Goal: Task Accomplishment & Management: Manage account settings

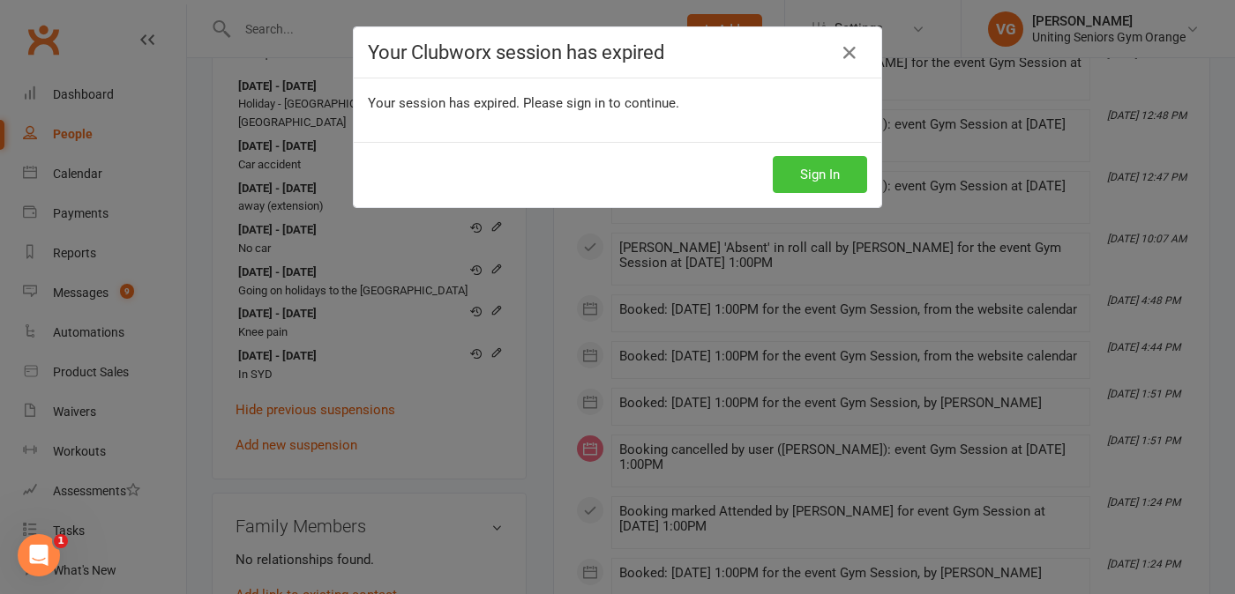
click at [818, 190] on button "Sign In" at bounding box center [819, 174] width 94 height 37
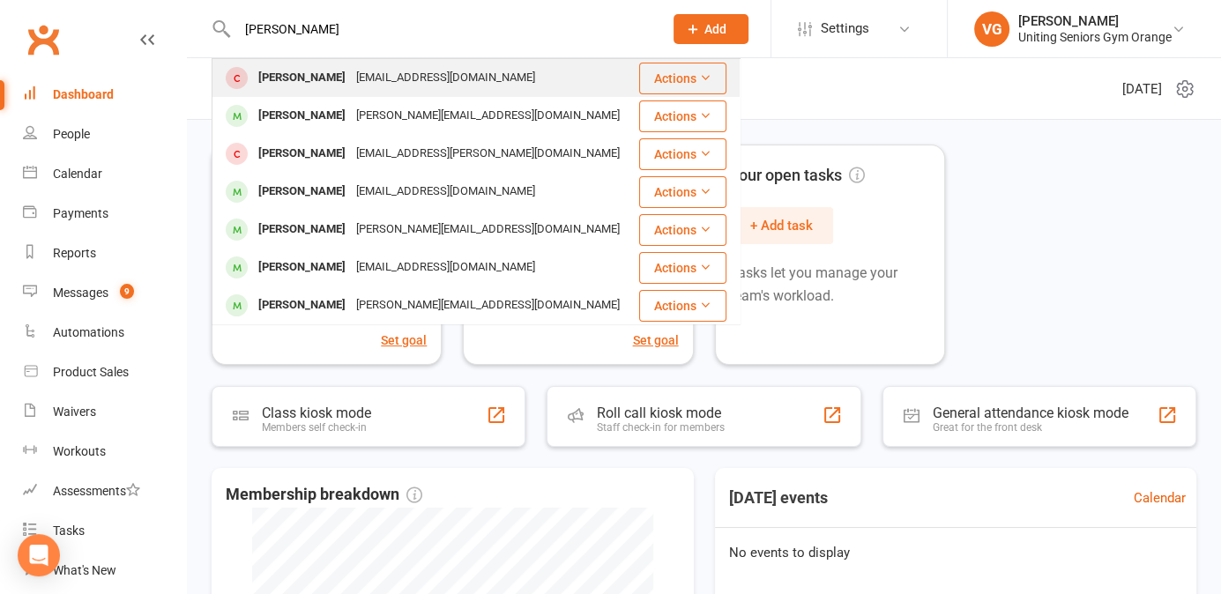
type input "jo-anne"
click at [376, 79] on div "jo.sedgers@gmail.com" at bounding box center [446, 78] width 190 height 26
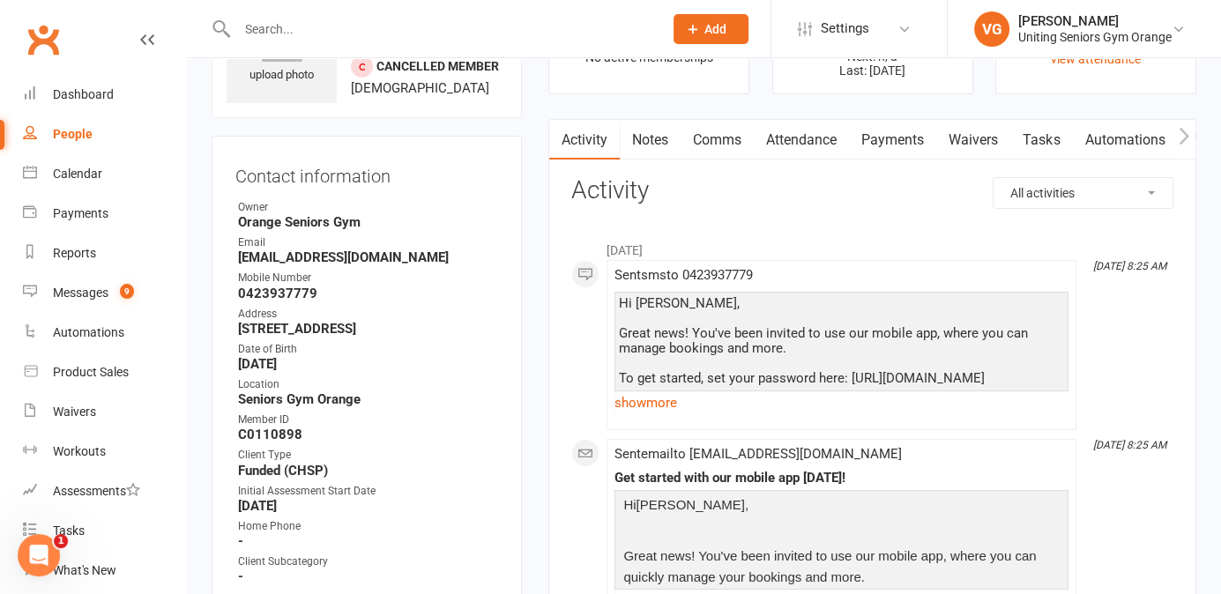
scroll to position [104, 0]
click at [355, 37] on input "text" at bounding box center [441, 29] width 419 height 25
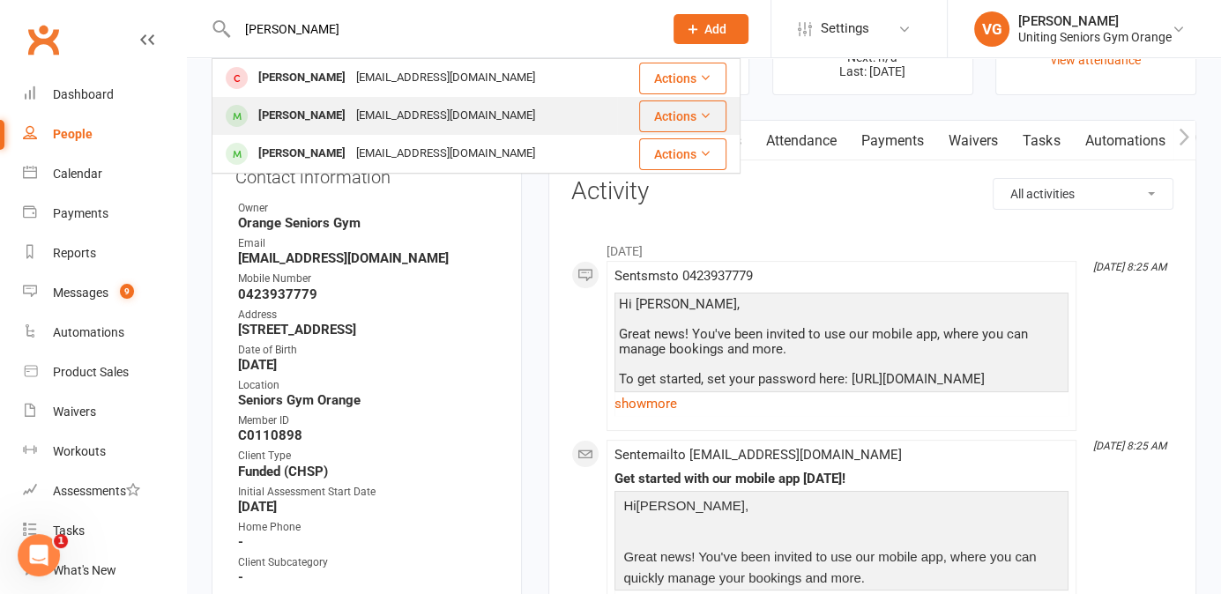
type input "pamela"
click at [352, 112] on div "pwilliams@hwy.com.au" at bounding box center [446, 116] width 190 height 26
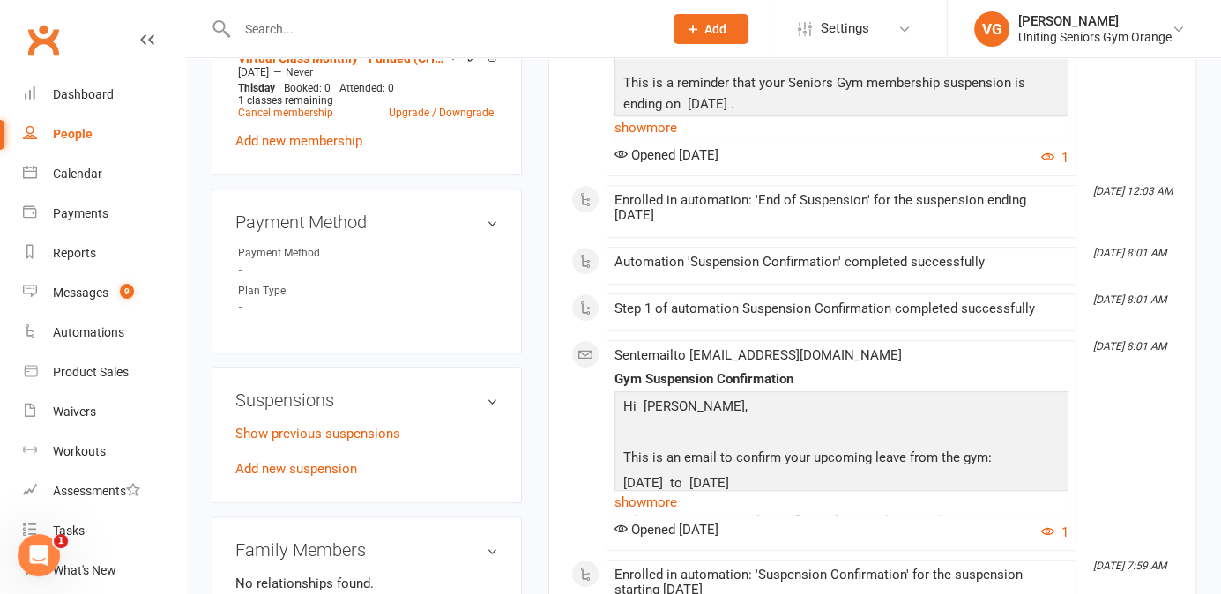
scroll to position [1026, 0]
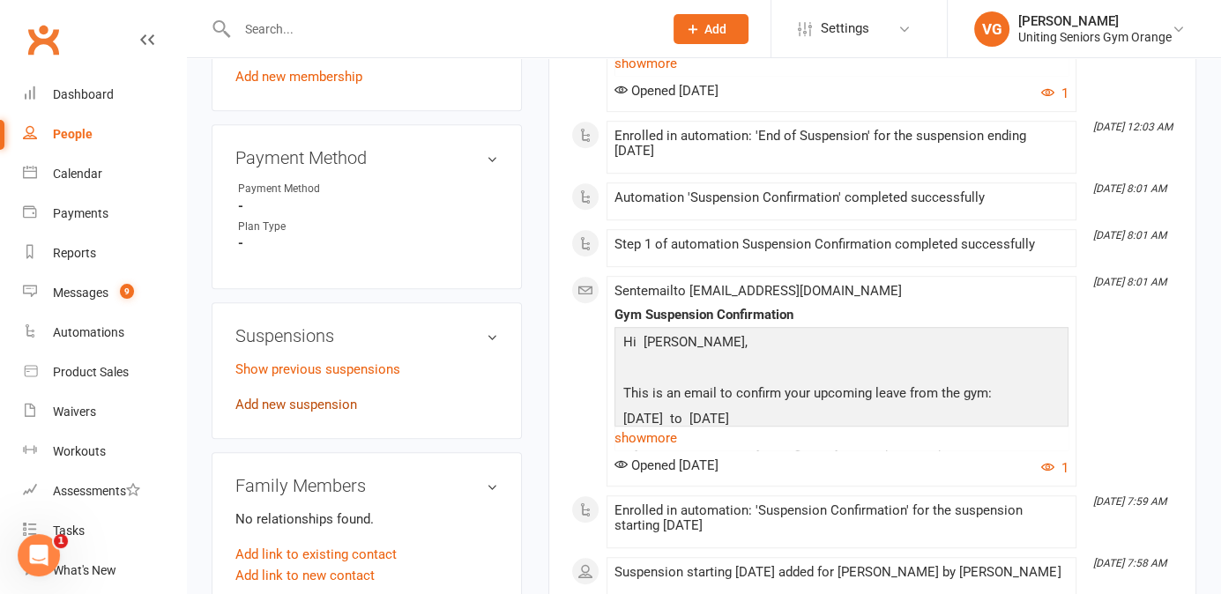
click at [310, 407] on link "Add new suspension" at bounding box center [296, 405] width 122 height 16
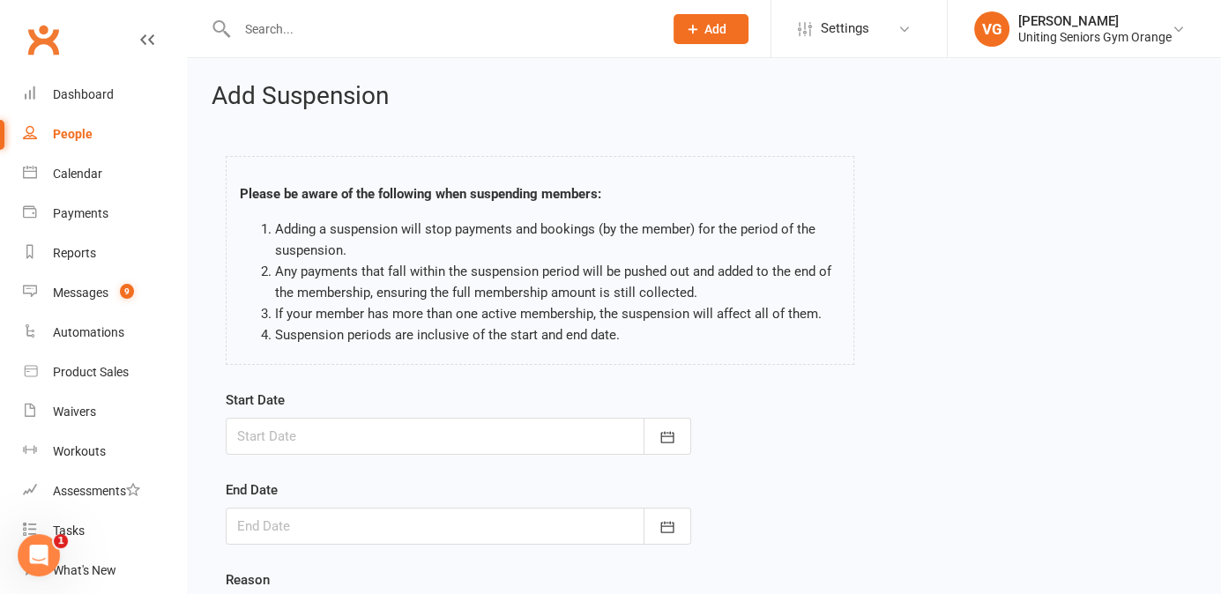
click at [333, 437] on div at bounding box center [459, 436] width 466 height 37
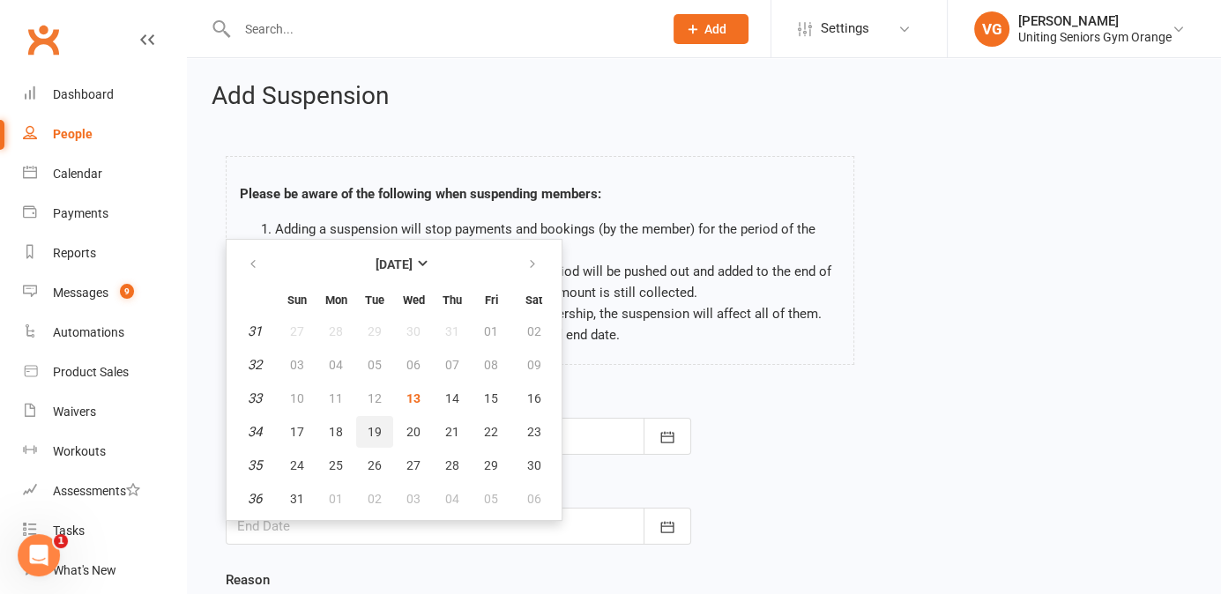
click at [374, 435] on span "19" at bounding box center [375, 432] width 14 height 14
type input "19 Aug 2025"
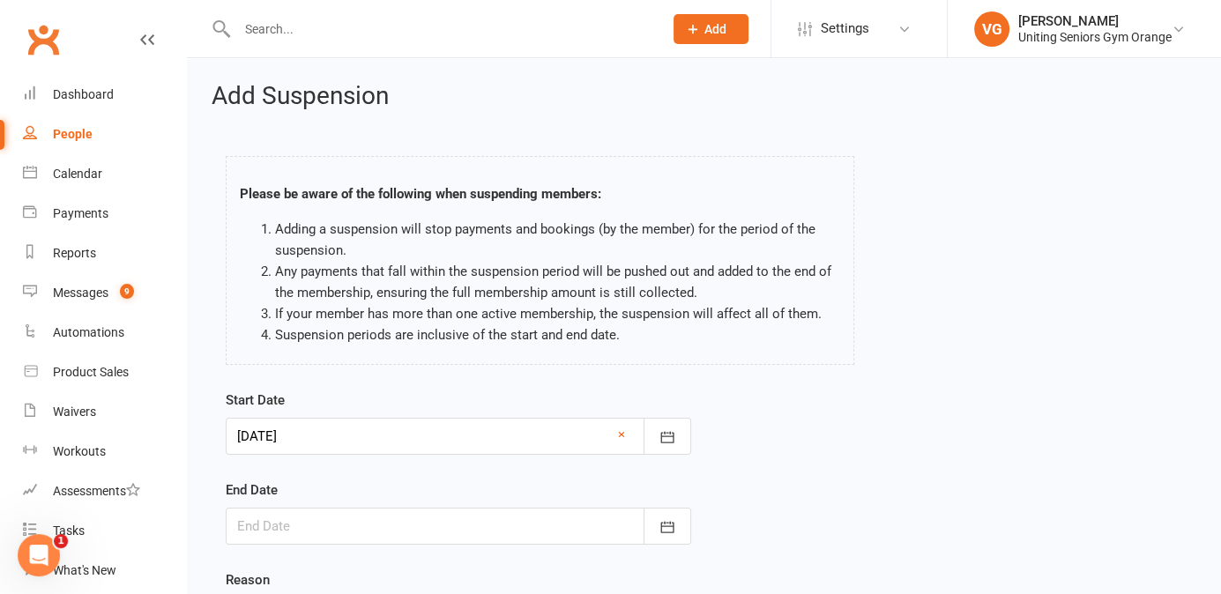
click at [314, 523] on div at bounding box center [459, 526] width 466 height 37
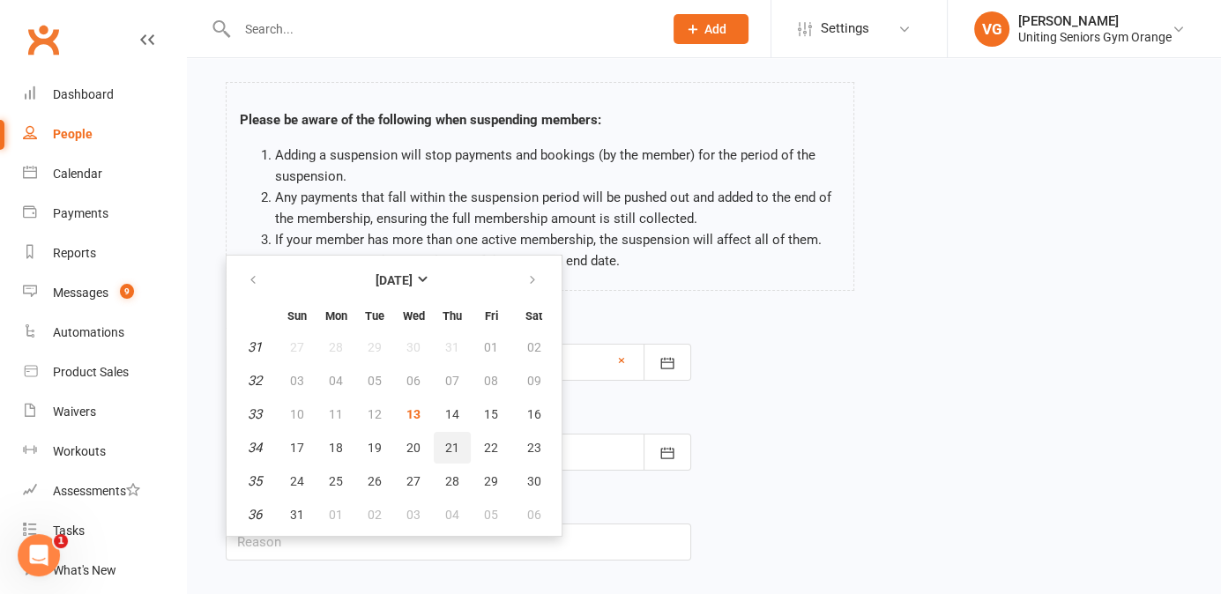
scroll to position [80, 0]
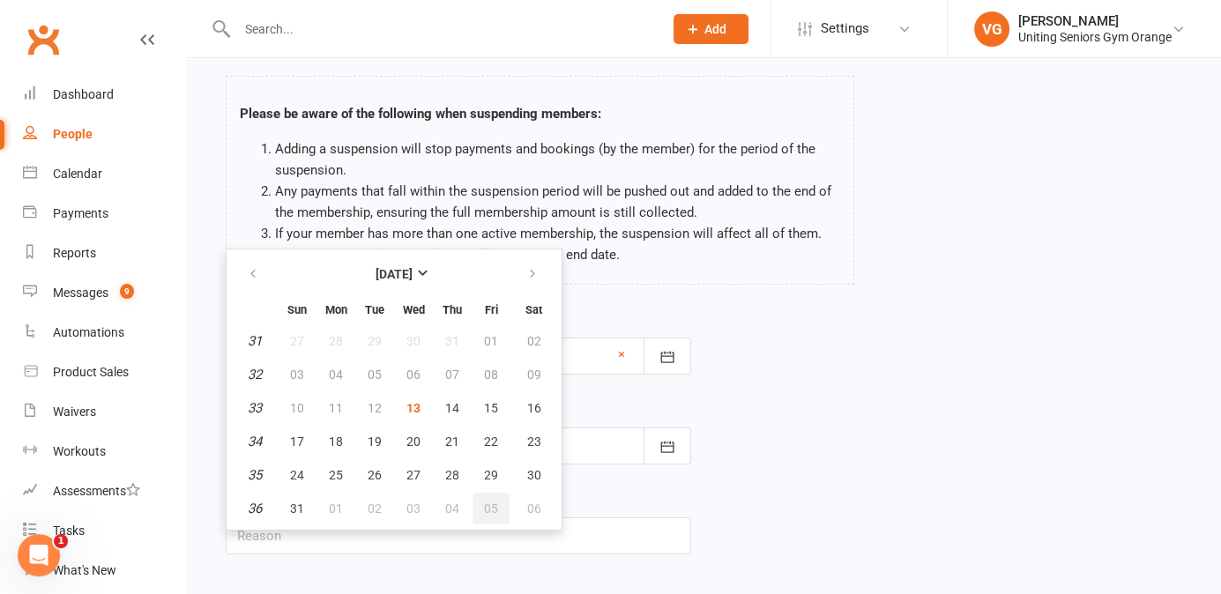
click at [496, 503] on button "05" at bounding box center [491, 509] width 37 height 32
type input "05 Sep 2025"
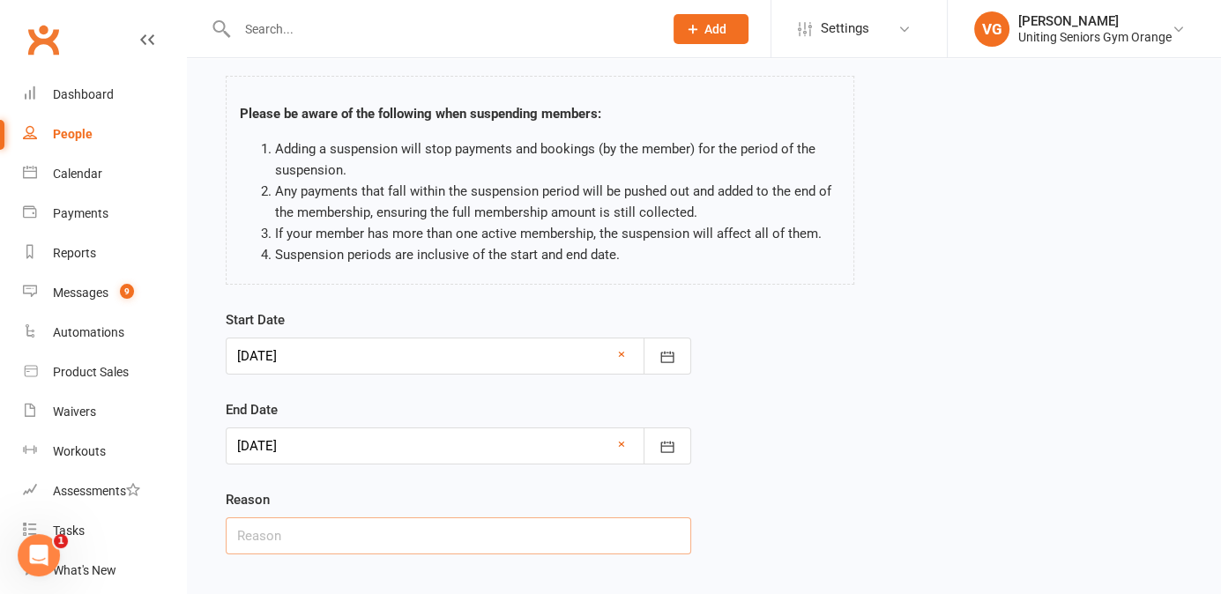
click at [375, 528] on input "text" at bounding box center [459, 536] width 466 height 37
type input "T"
type input "Holiday"
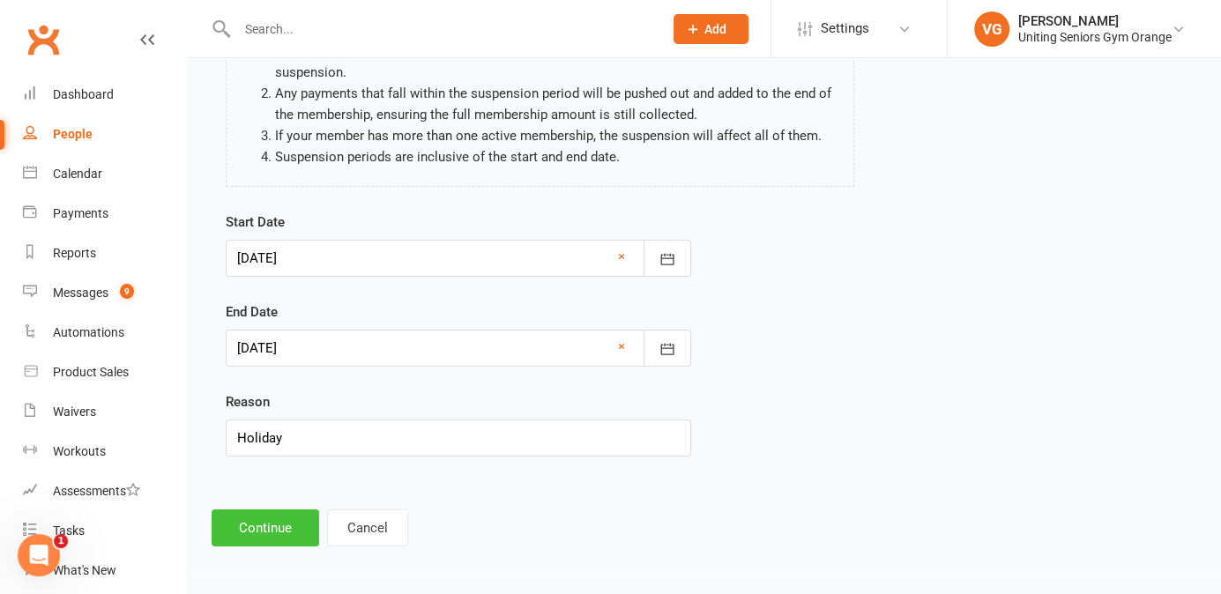
click at [312, 510] on button "Continue" at bounding box center [266, 528] width 108 height 37
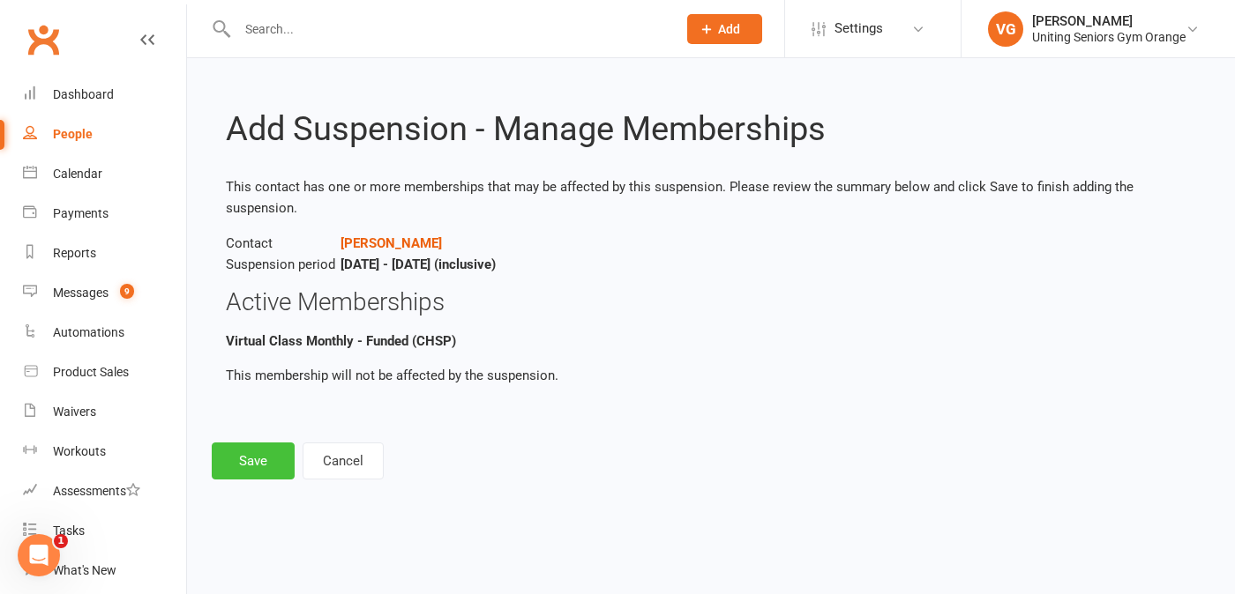
click at [247, 457] on button "Save" at bounding box center [253, 461] width 83 height 37
